Goal: Check status

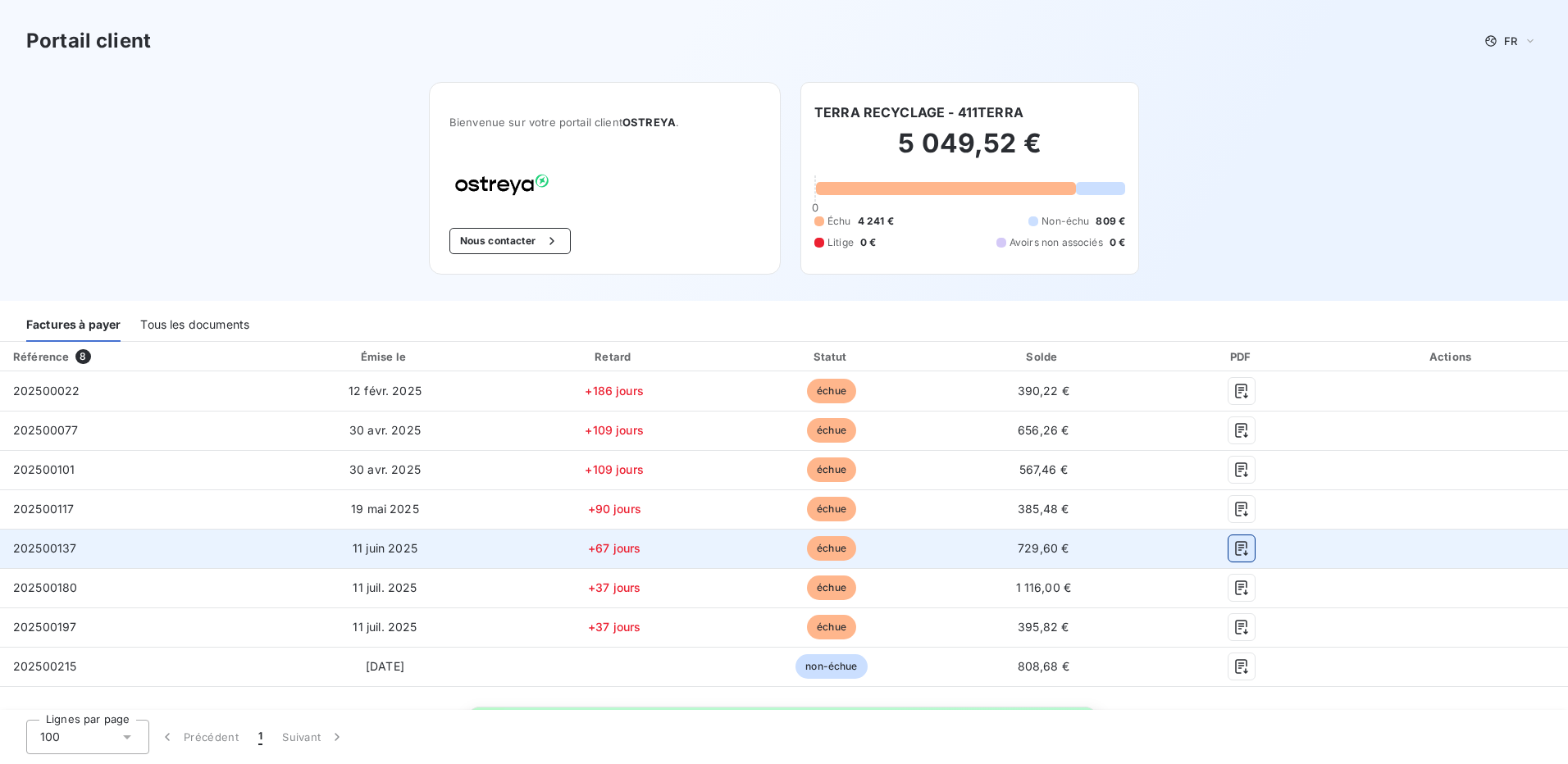
click at [1234, 543] on icon "button" at bounding box center [1242, 549] width 17 height 17
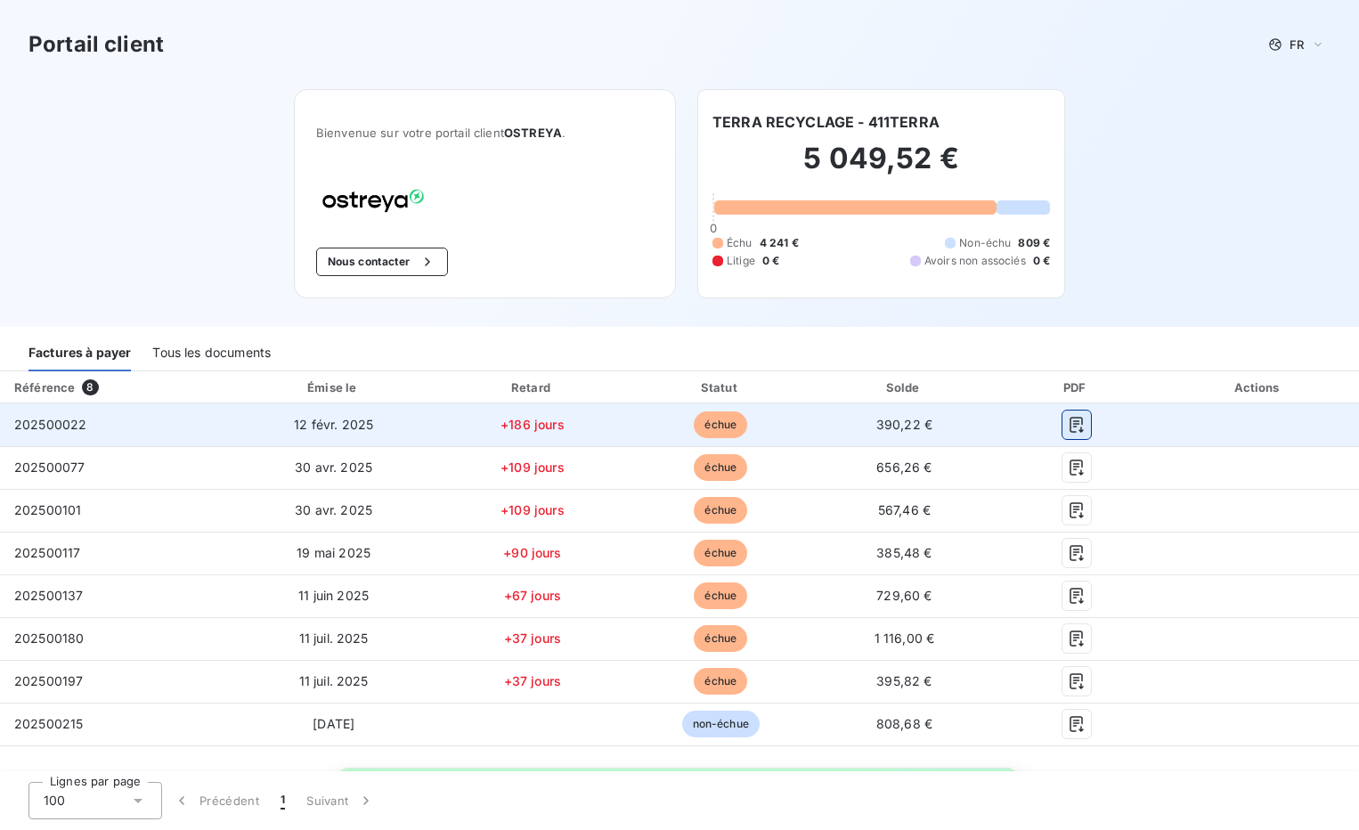
click at [1068, 422] on icon "button" at bounding box center [1077, 425] width 18 height 18
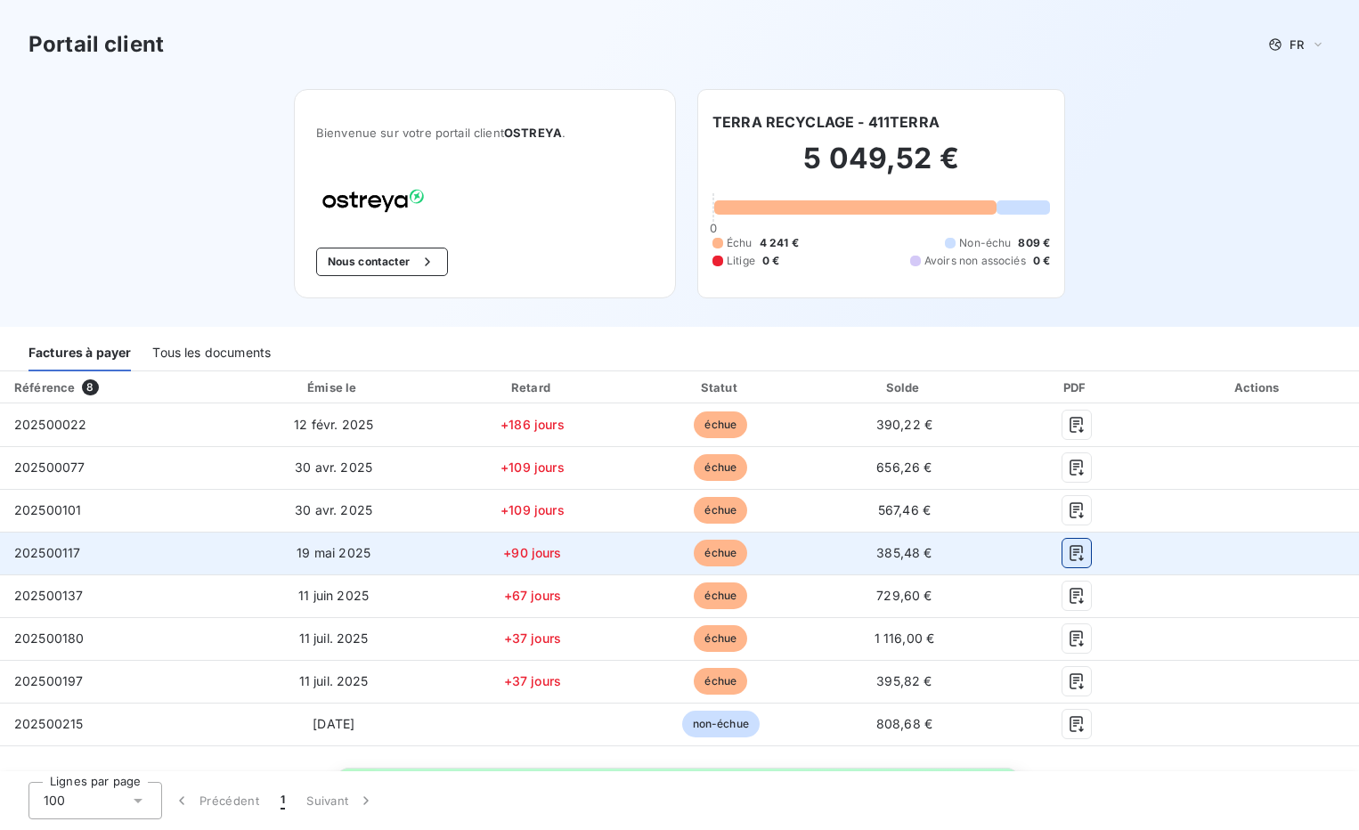
click at [1068, 554] on icon "button" at bounding box center [1077, 553] width 18 height 18
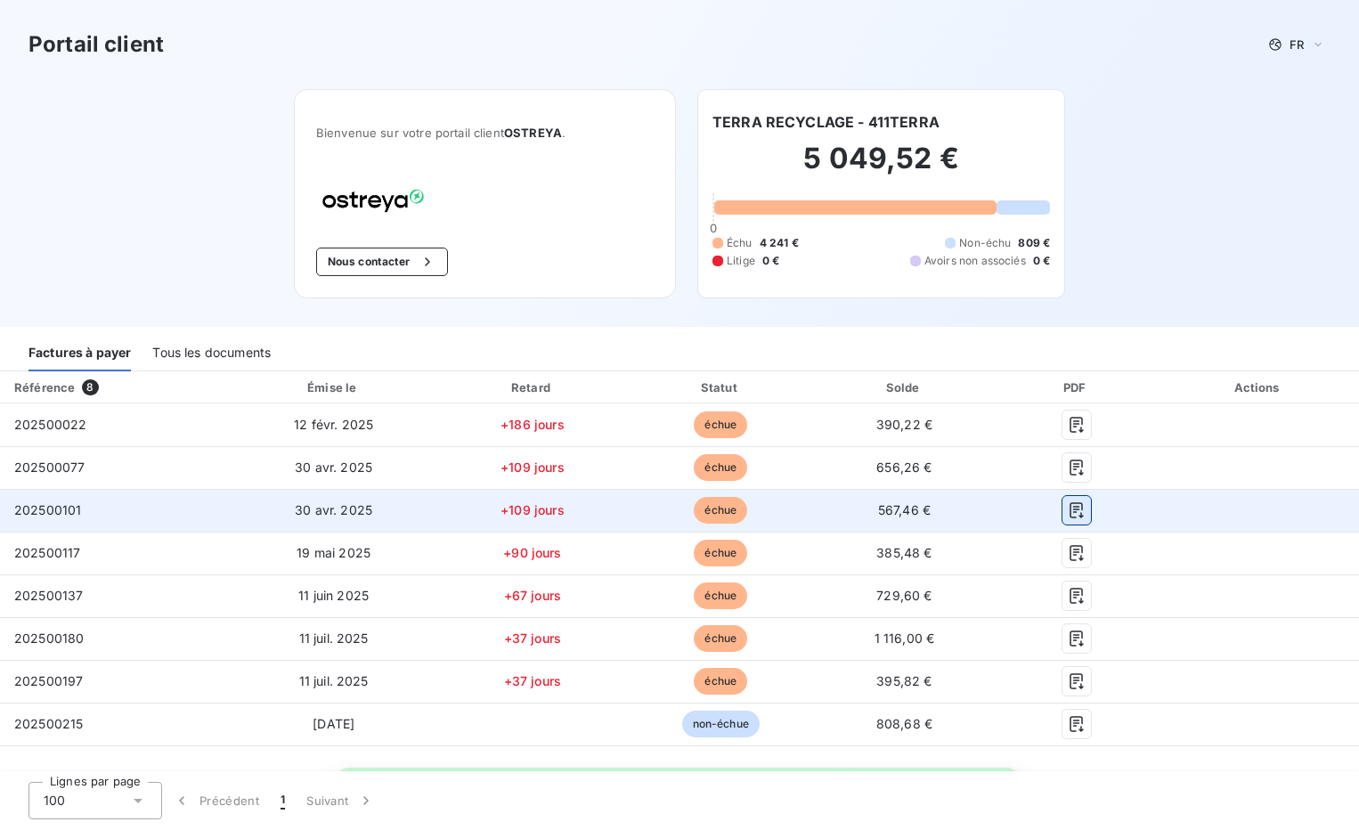
click at [1068, 502] on icon "button" at bounding box center [1077, 511] width 18 height 18
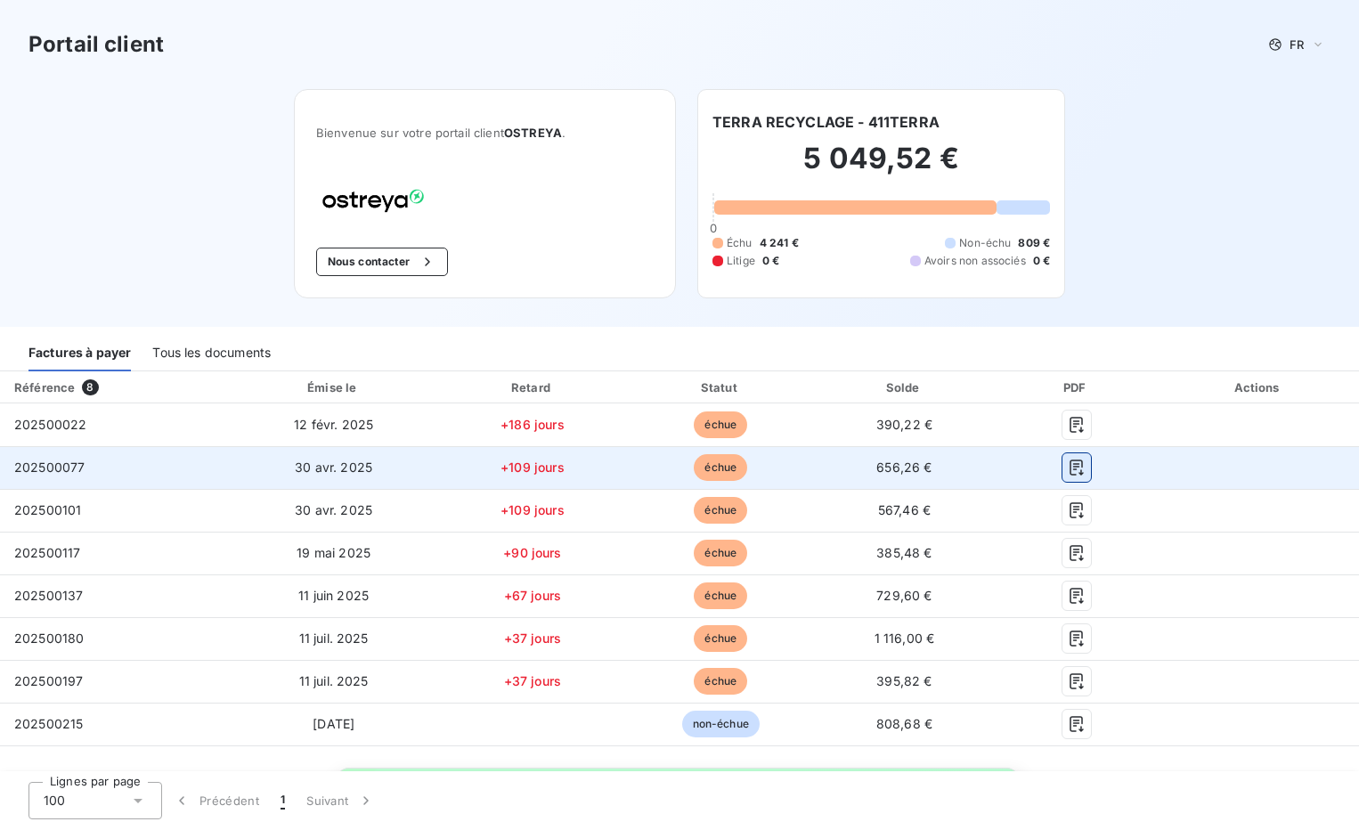
click at [1070, 473] on icon "button" at bounding box center [1076, 468] width 13 height 16
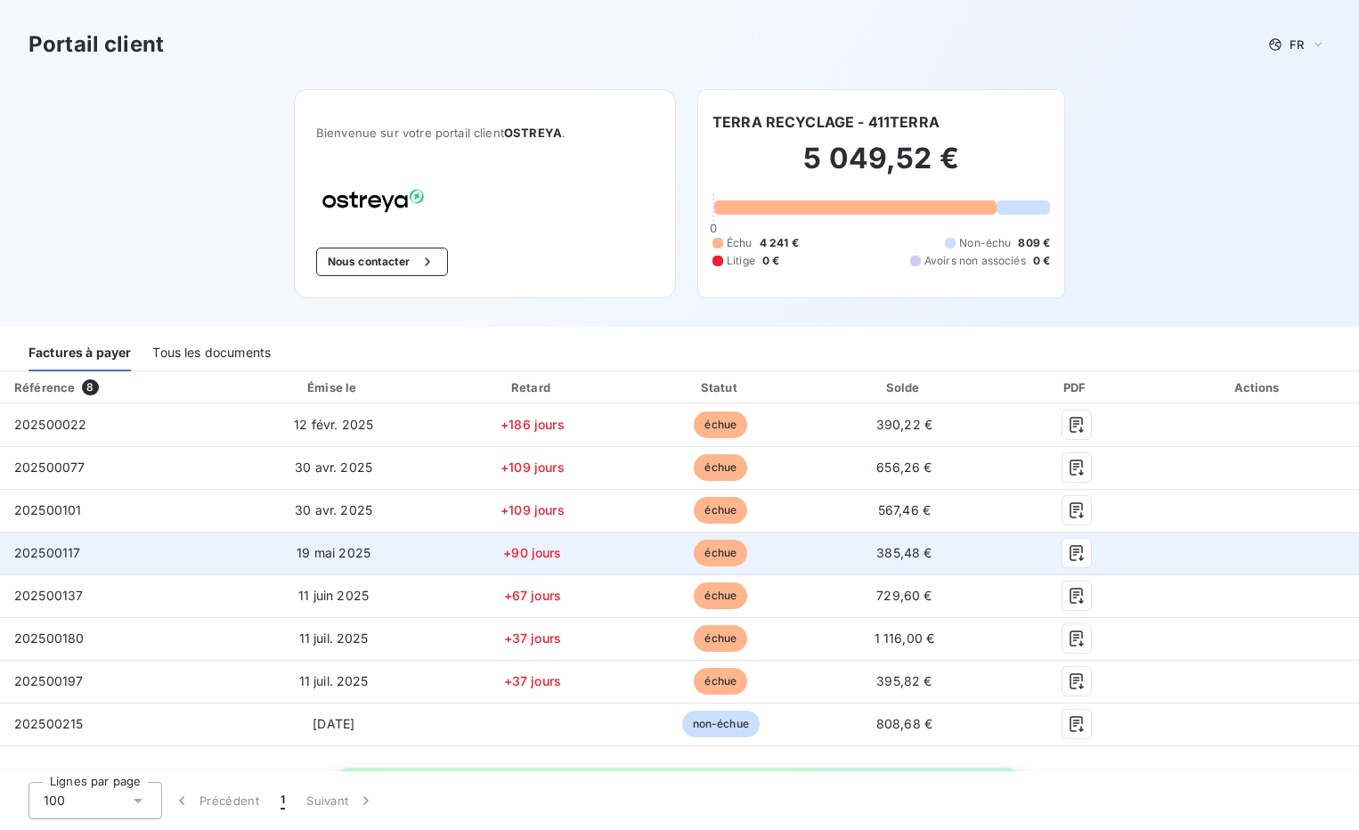
click at [707, 550] on span "échue" at bounding box center [720, 553] width 53 height 27
click at [1070, 555] on icon "button" at bounding box center [1077, 553] width 18 height 18
